Goal: Check status: Check status

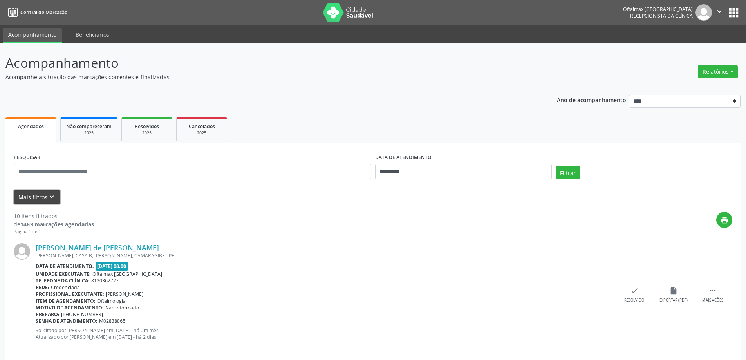
drag, startPoint x: 46, startPoint y: 203, endPoint x: 51, endPoint y: 201, distance: 5.5
click at [46, 203] on button "Mais filtros keyboard_arrow_down" at bounding box center [37, 197] width 47 height 14
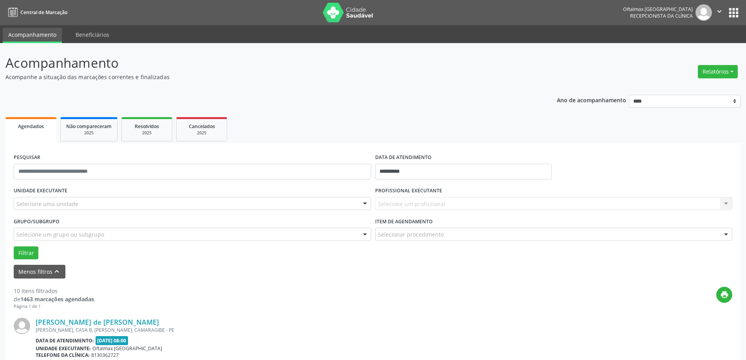
click at [58, 198] on div "Selecione uma unidade" at bounding box center [193, 203] width 358 height 13
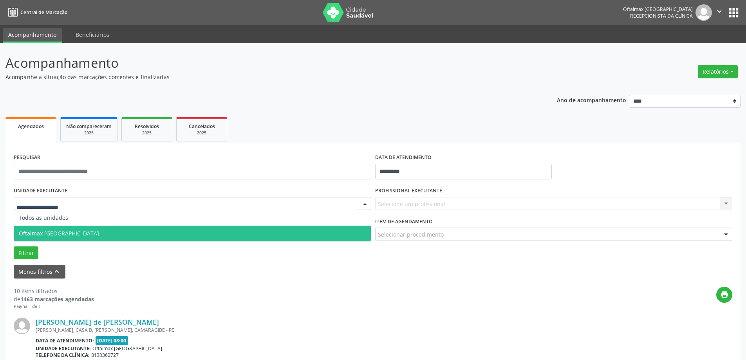
click at [66, 232] on span "Oftalmax [GEOGRAPHIC_DATA]" at bounding box center [59, 233] width 80 height 7
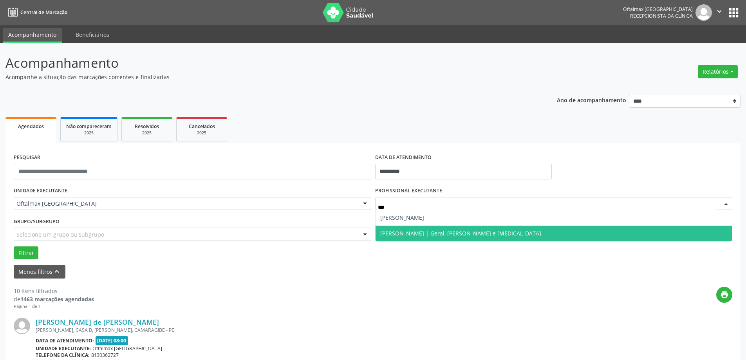
type input "****"
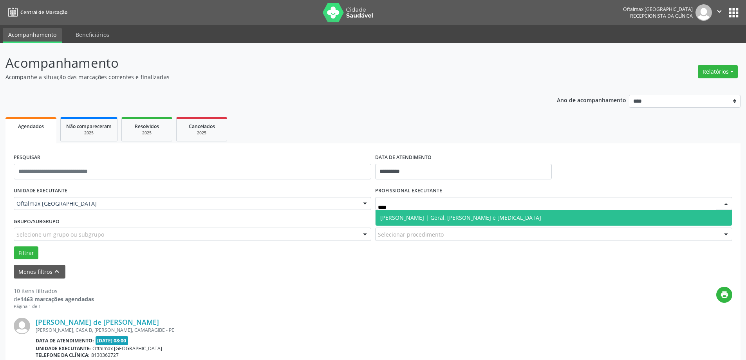
click at [420, 223] on span "[PERSON_NAME] | Geral, [PERSON_NAME] e [MEDICAL_DATA]" at bounding box center [554, 218] width 357 height 16
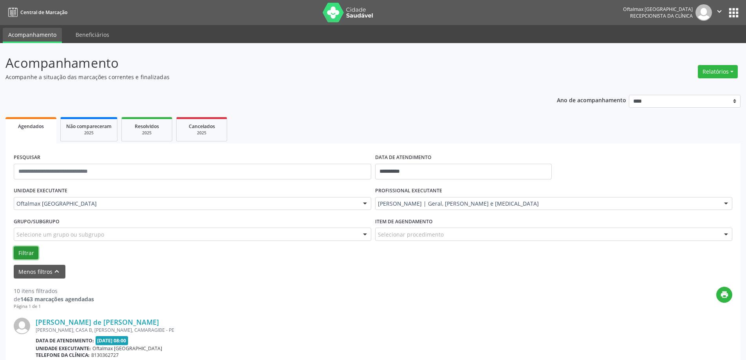
click at [26, 251] on button "Filtrar" at bounding box center [26, 252] width 25 height 13
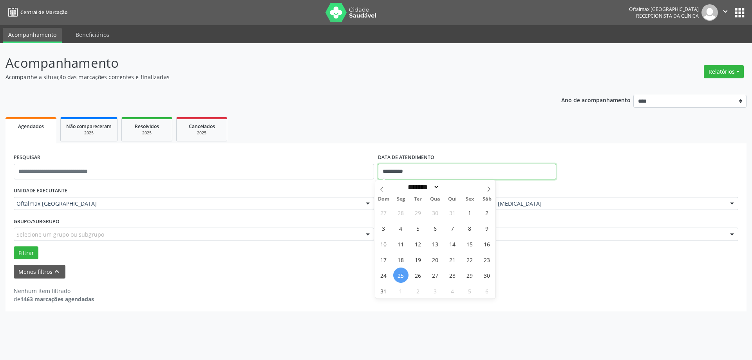
click at [436, 170] on input "**********" at bounding box center [467, 172] width 178 height 16
click at [487, 189] on icon at bounding box center [488, 188] width 5 height 5
select select "*"
click at [420, 230] on span "7" at bounding box center [418, 228] width 15 height 15
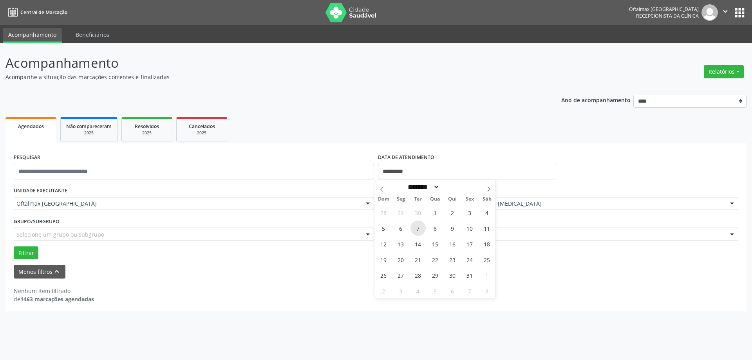
type input "**********"
click at [420, 230] on span "7" at bounding box center [418, 228] width 15 height 15
click at [19, 255] on button "Filtrar" at bounding box center [26, 252] width 25 height 13
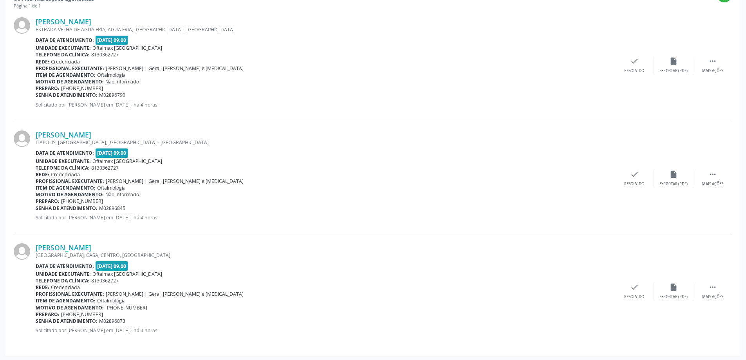
scroll to position [302, 0]
click at [86, 24] on link "[PERSON_NAME]" at bounding box center [64, 20] width 56 height 9
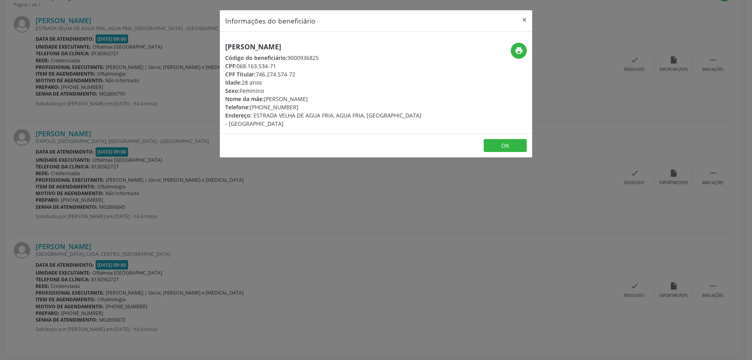
drag, startPoint x: 360, startPoint y: 46, endPoint x: 225, endPoint y: 49, distance: 134.8
click at [225, 49] on h5 "[PERSON_NAME]" at bounding box center [323, 47] width 197 height 8
copy h5 "[PERSON_NAME]"
click at [528, 19] on button "×" at bounding box center [525, 19] width 16 height 19
